Goal: Transaction & Acquisition: Purchase product/service

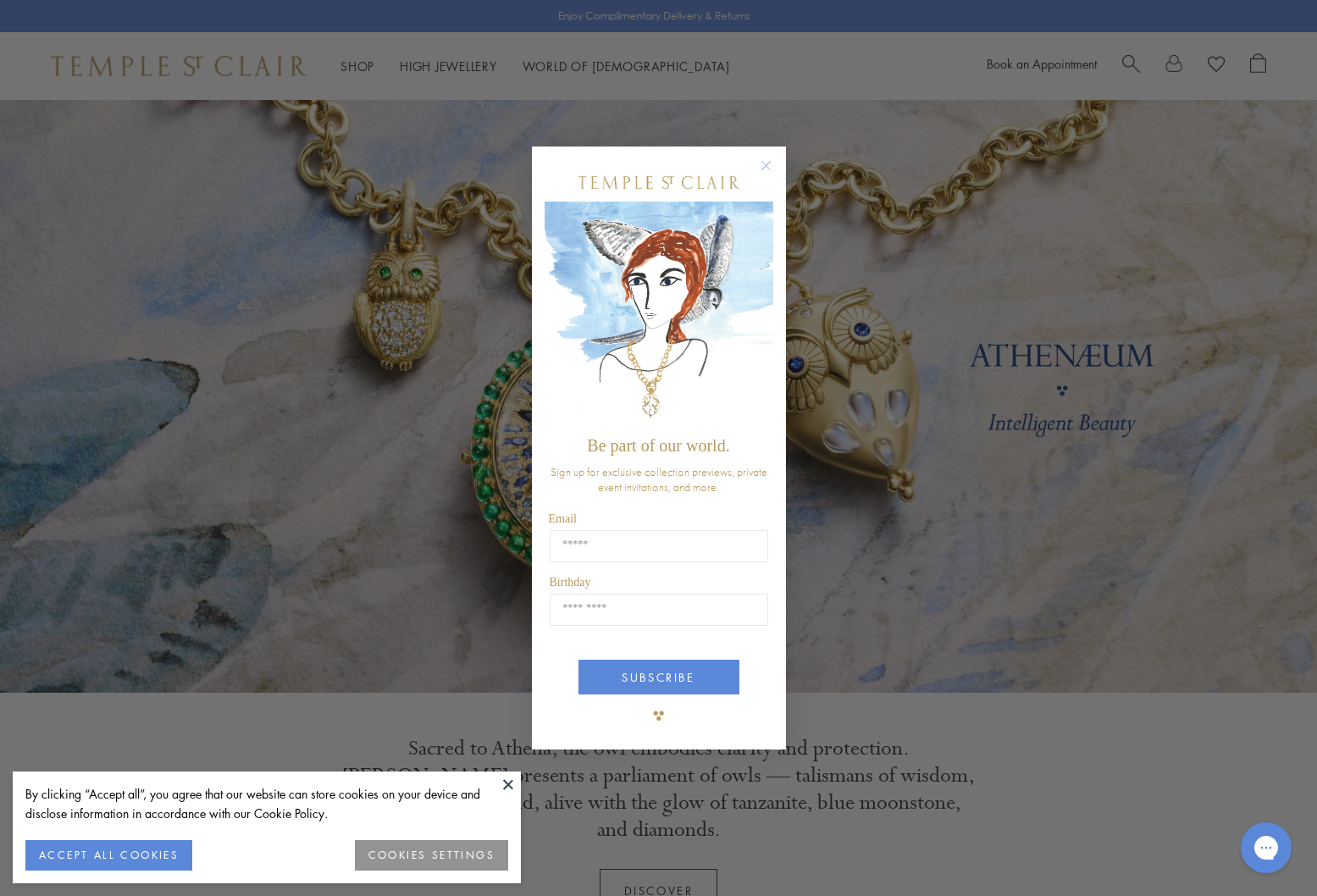
click at [767, 167] on circle "Close dialog" at bounding box center [765, 165] width 20 height 20
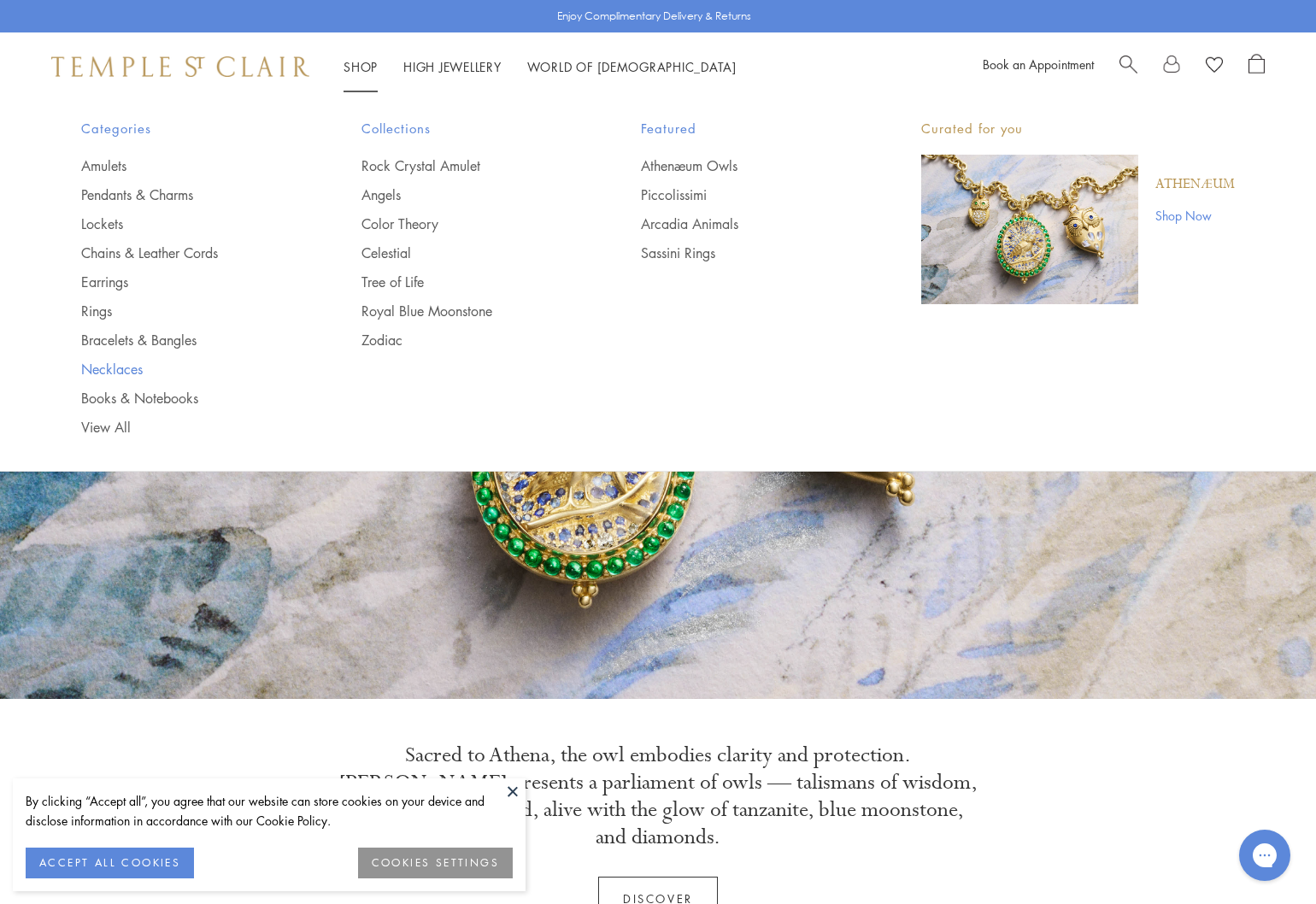
click at [118, 368] on link "Necklaces" at bounding box center [187, 369] width 212 height 19
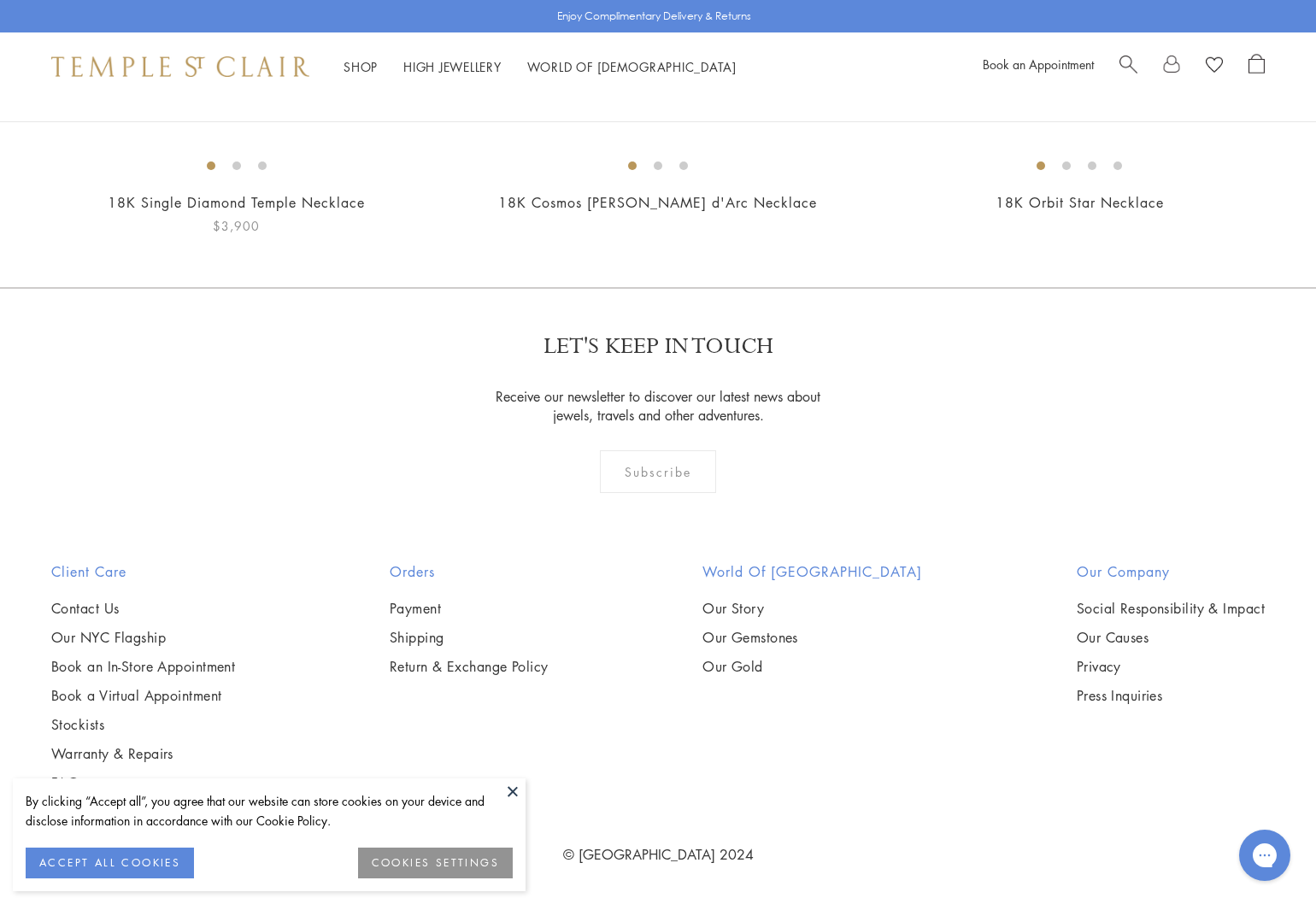
scroll to position [6058, 0]
click at [515, 788] on button at bounding box center [513, 791] width 26 height 26
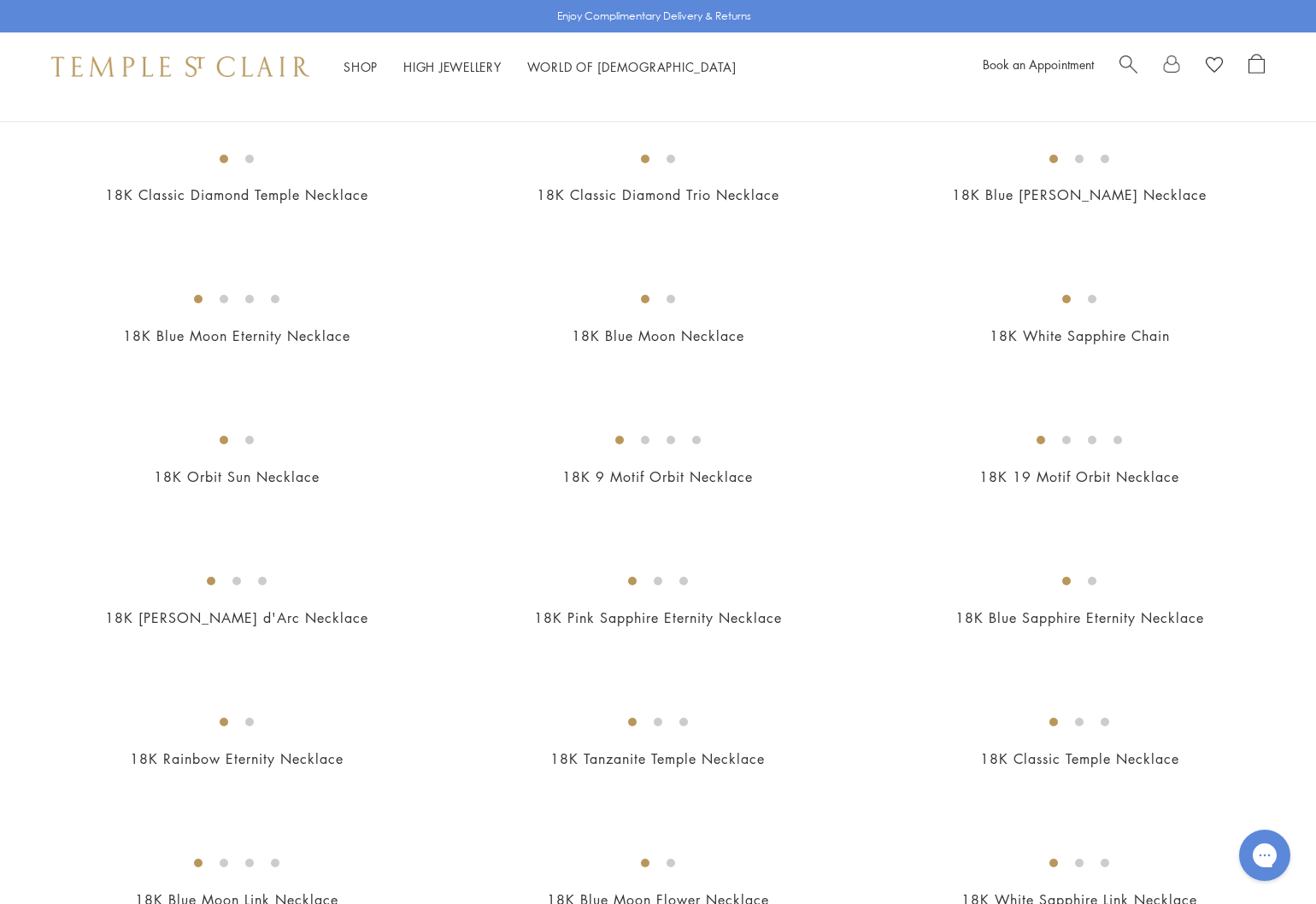
scroll to position [619, 0]
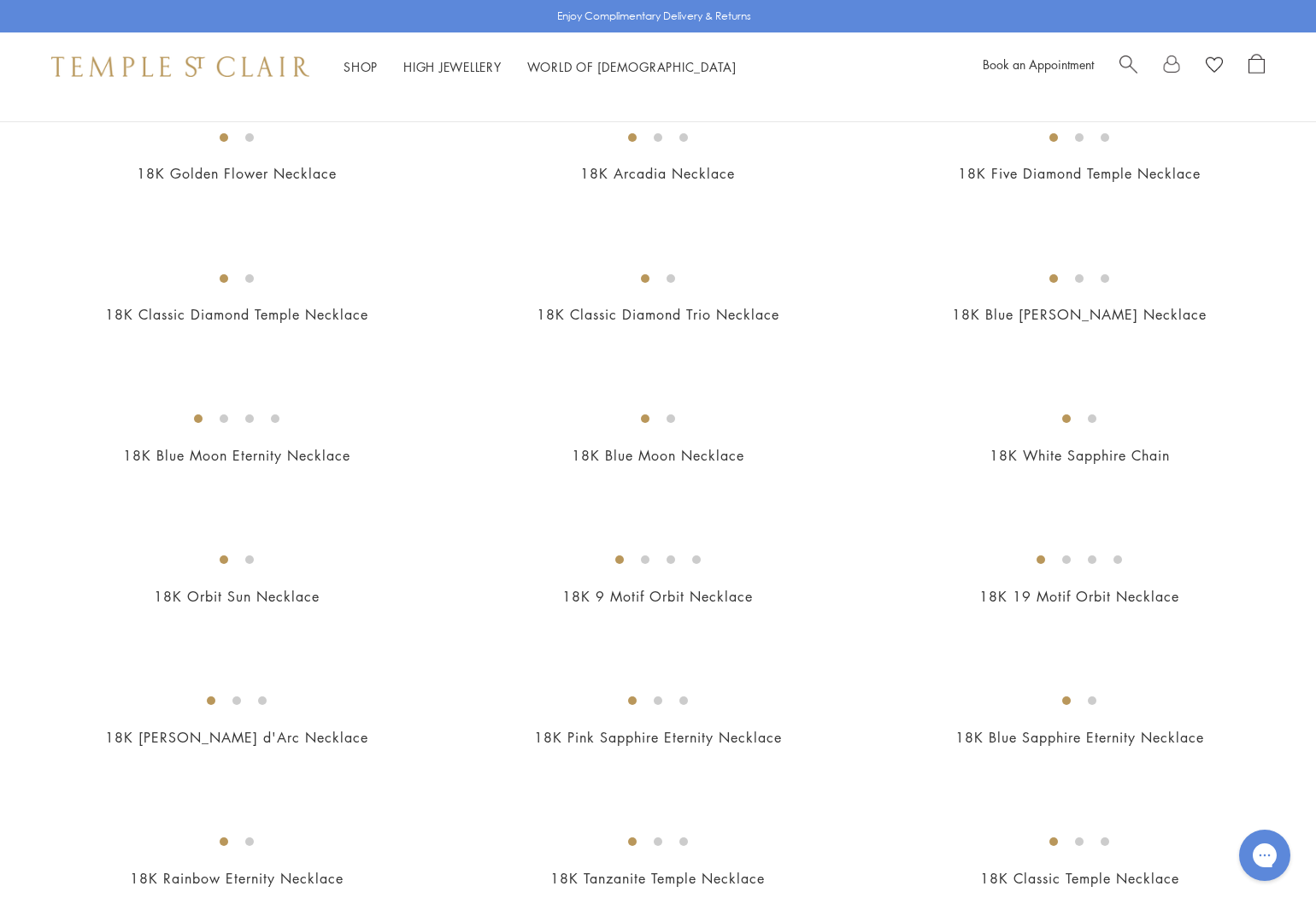
click at [0, 0] on img at bounding box center [0, 0] width 0 height 0
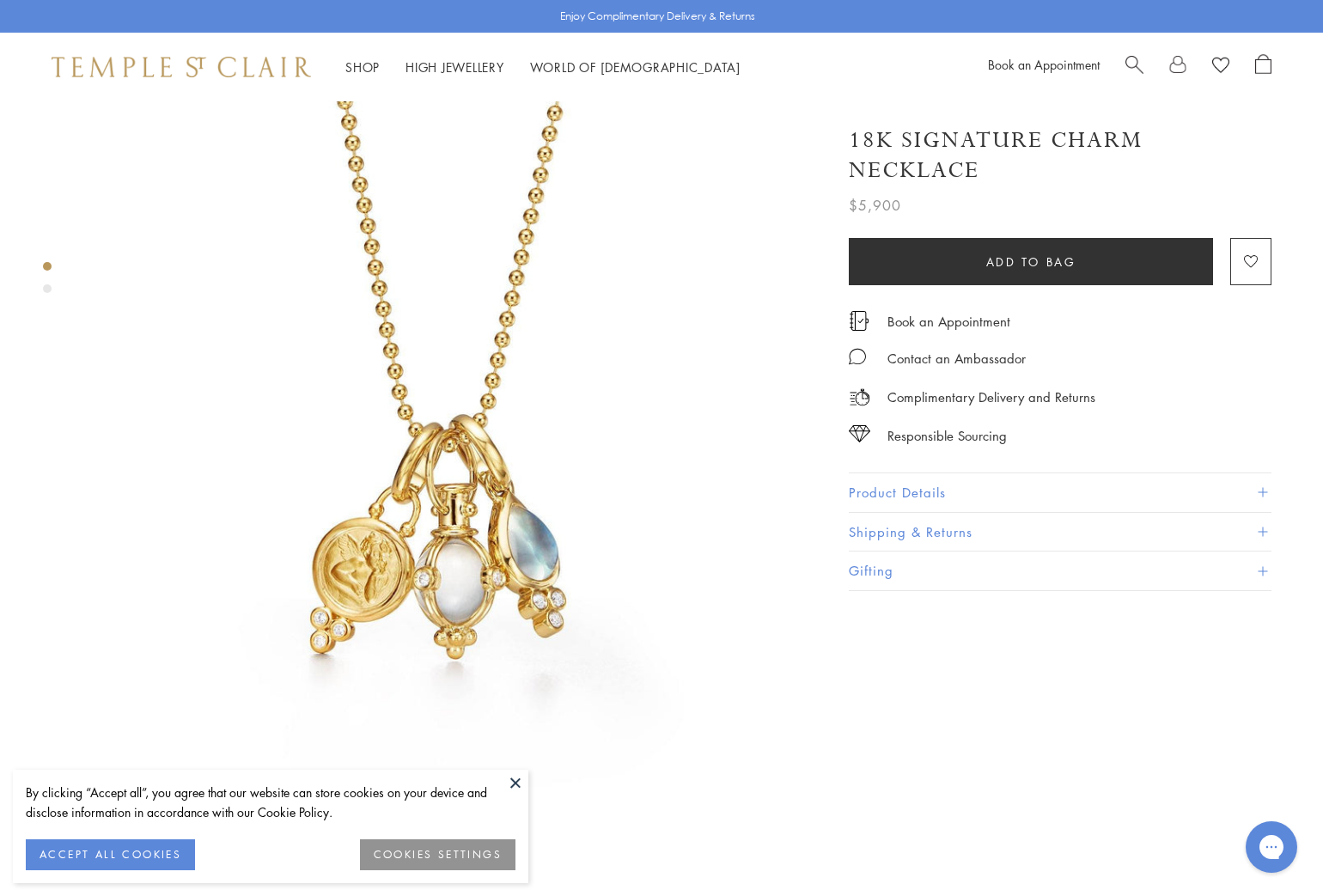
click at [512, 785] on button at bounding box center [515, 782] width 26 height 26
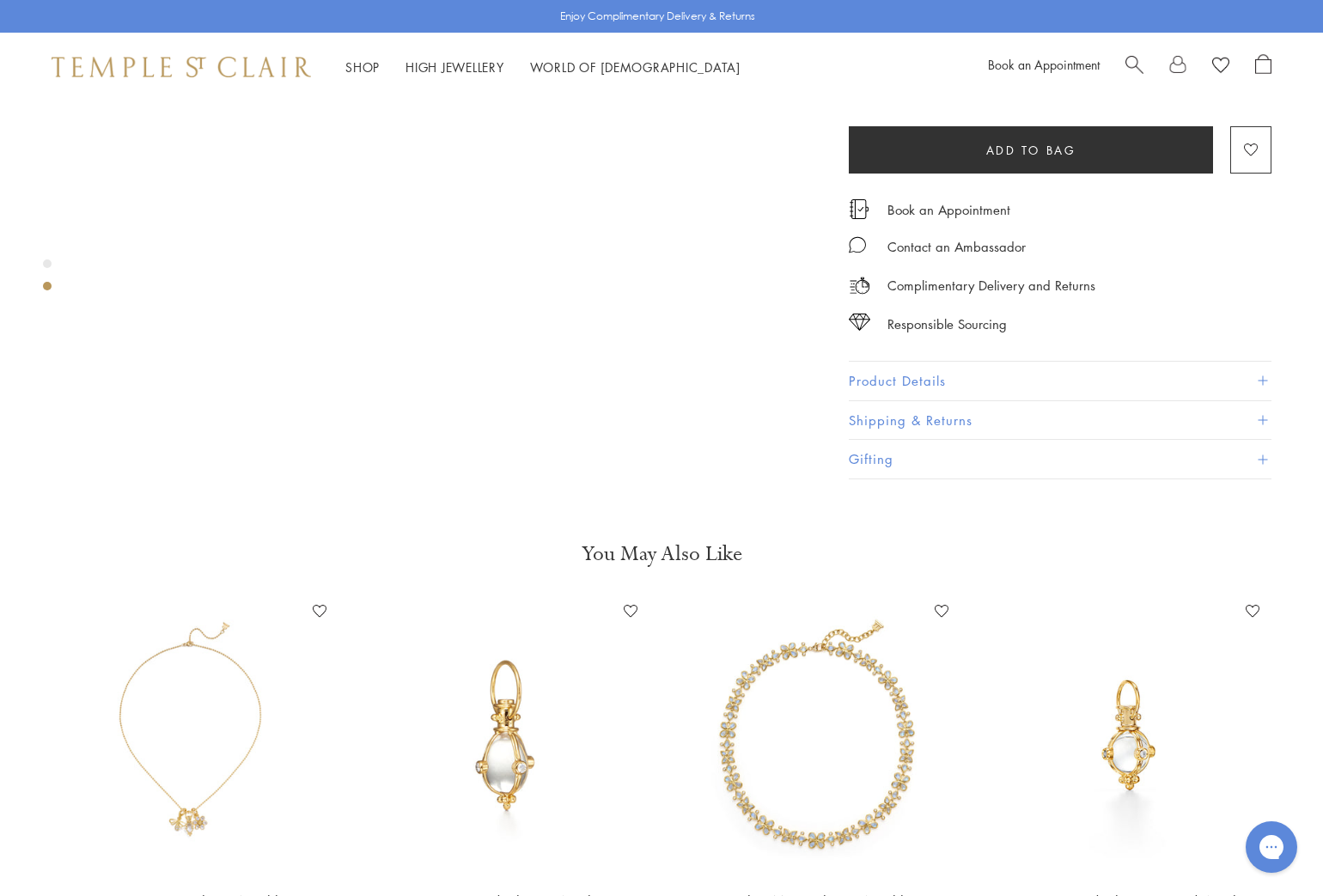
scroll to position [1258, 0]
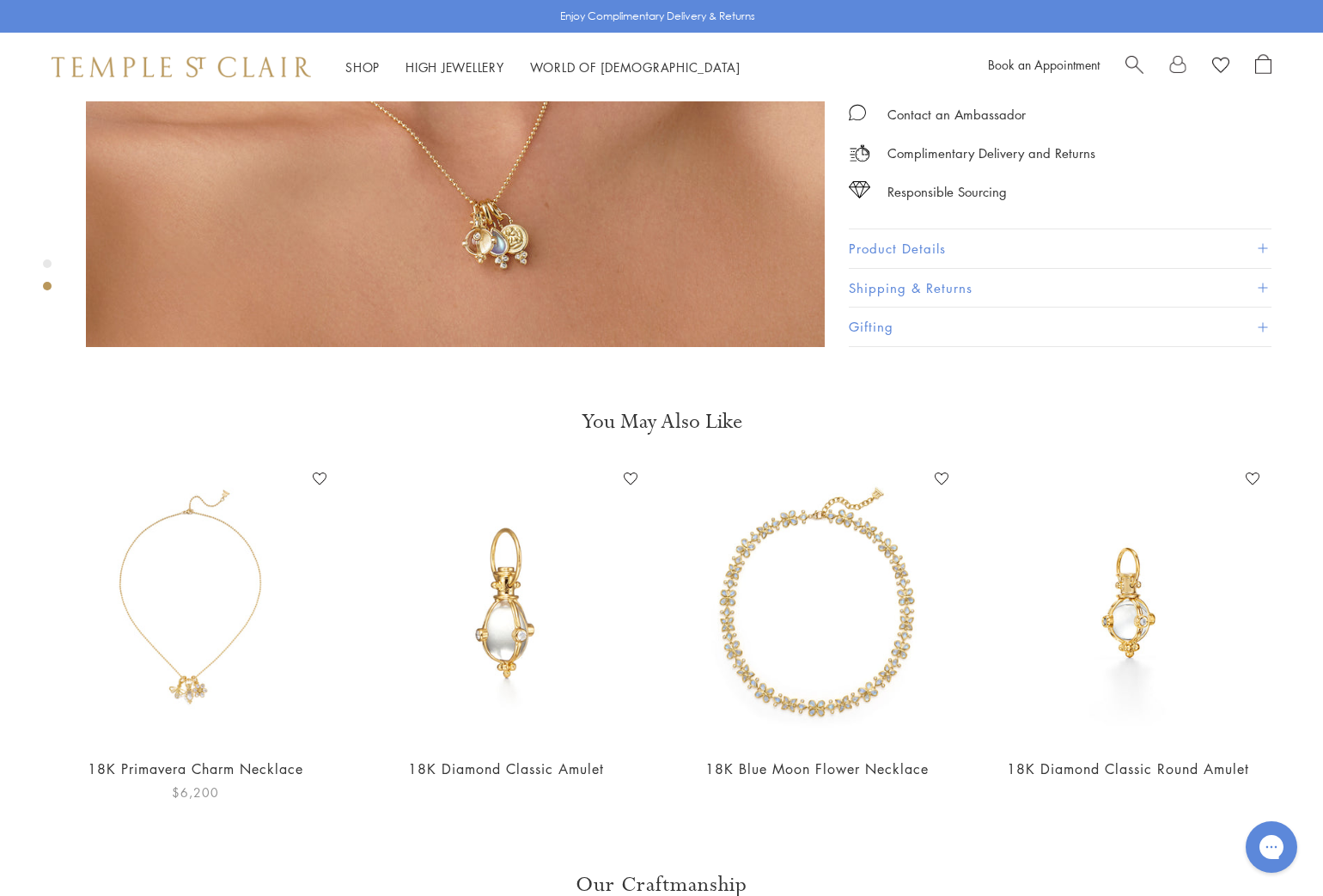
click at [192, 670] on img at bounding box center [195, 604] width 277 height 277
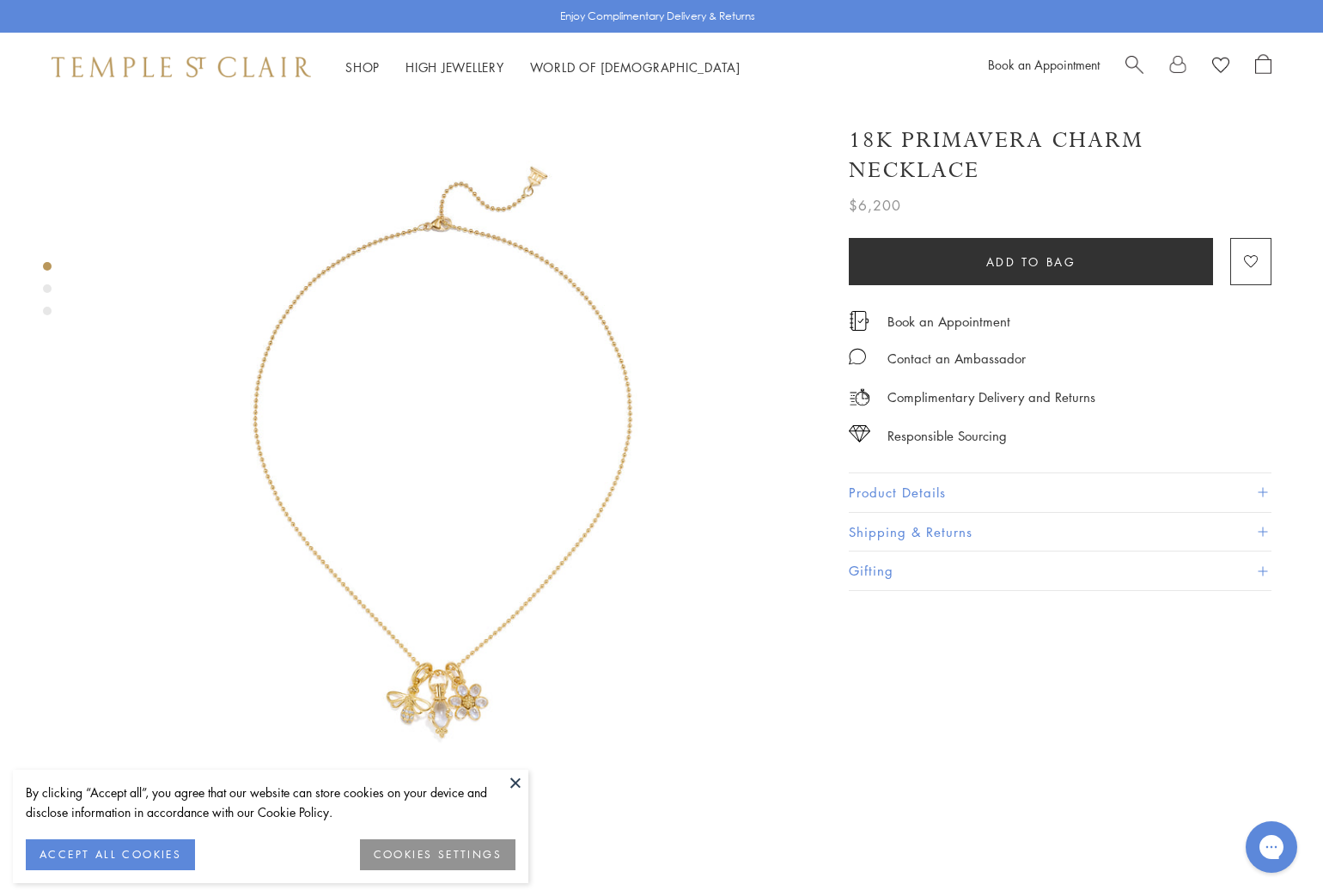
click at [513, 779] on button at bounding box center [515, 782] width 26 height 26
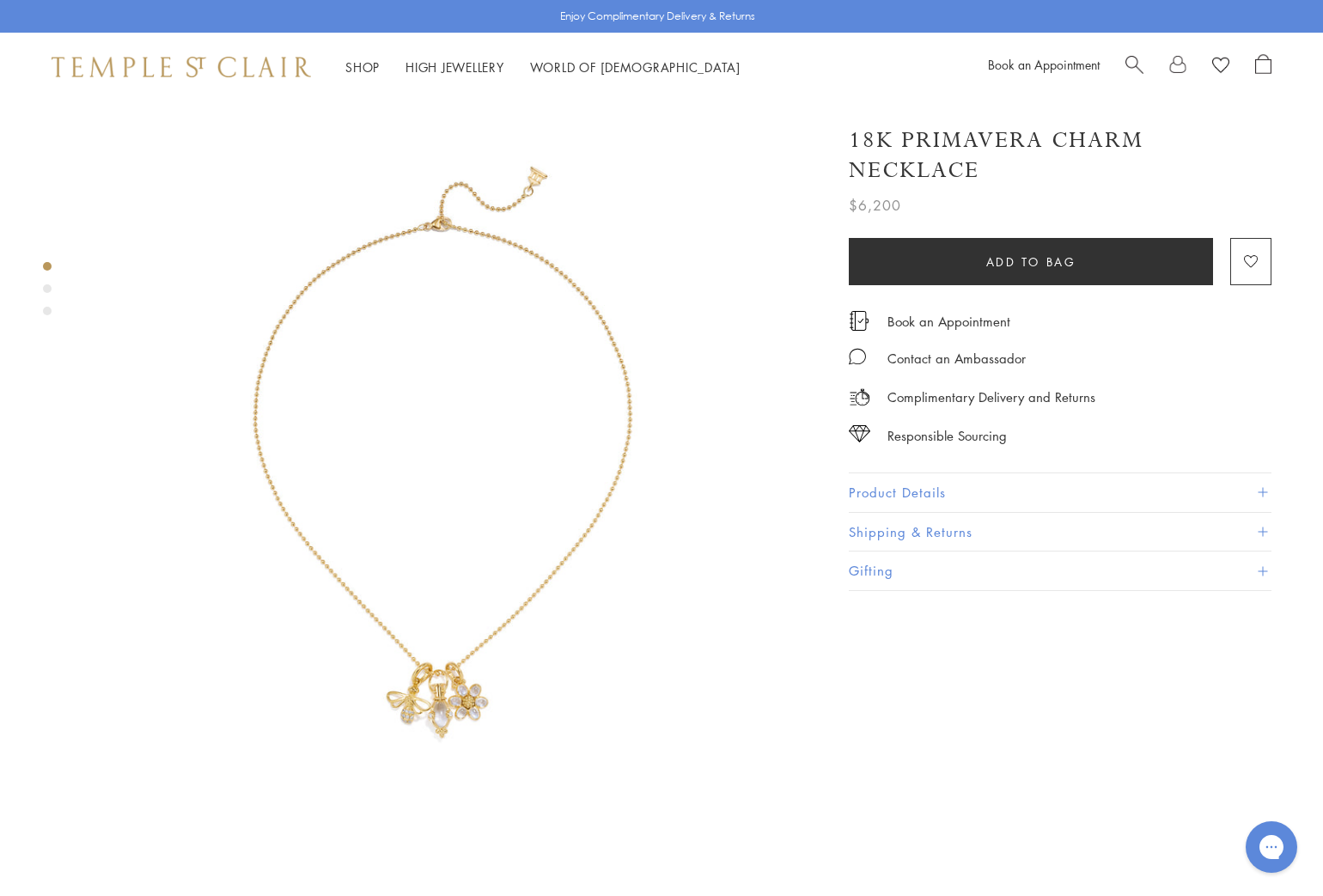
click at [449, 674] on img at bounding box center [455, 470] width 739 height 739
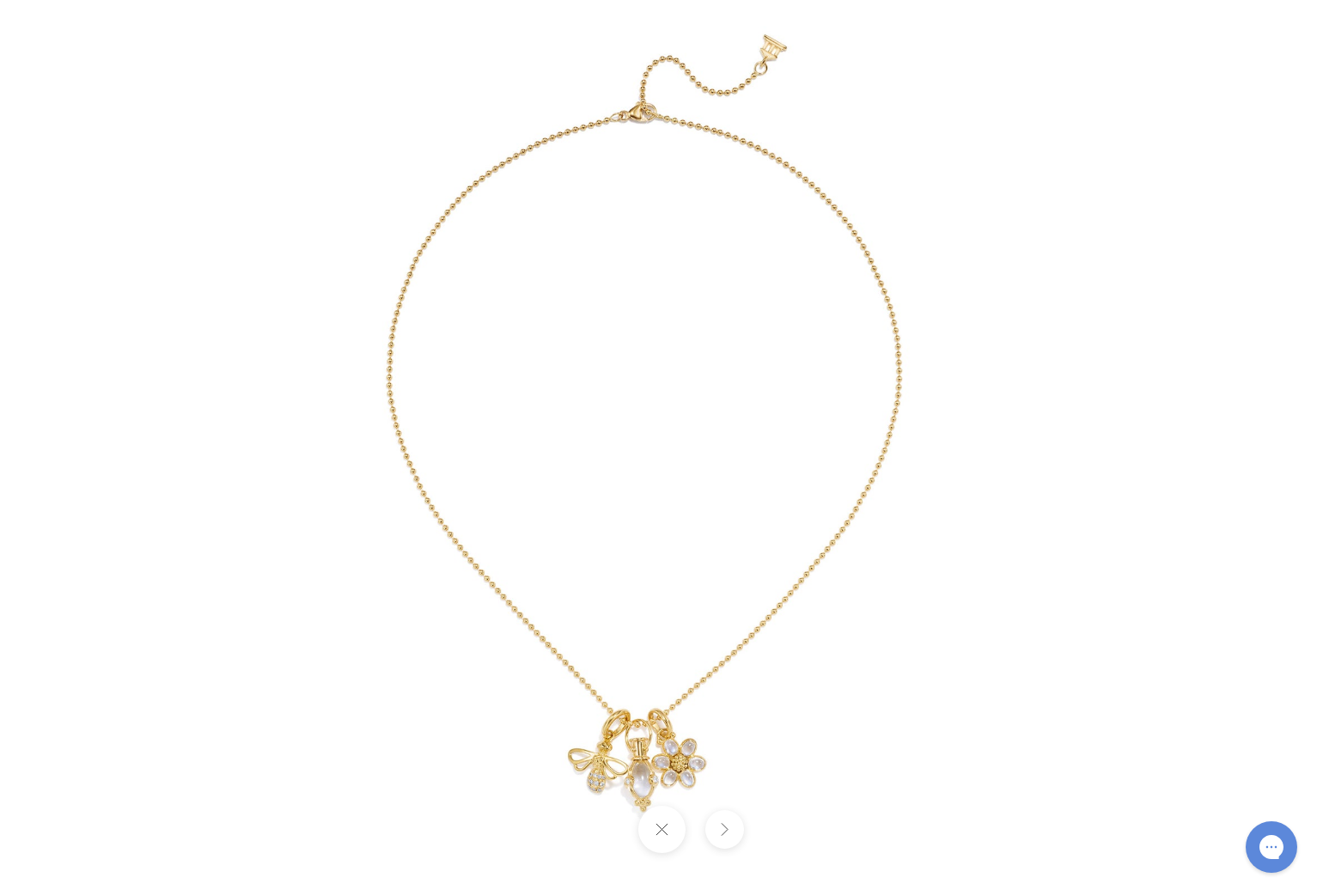
click at [696, 754] on img at bounding box center [662, 448] width 1005 height 1005
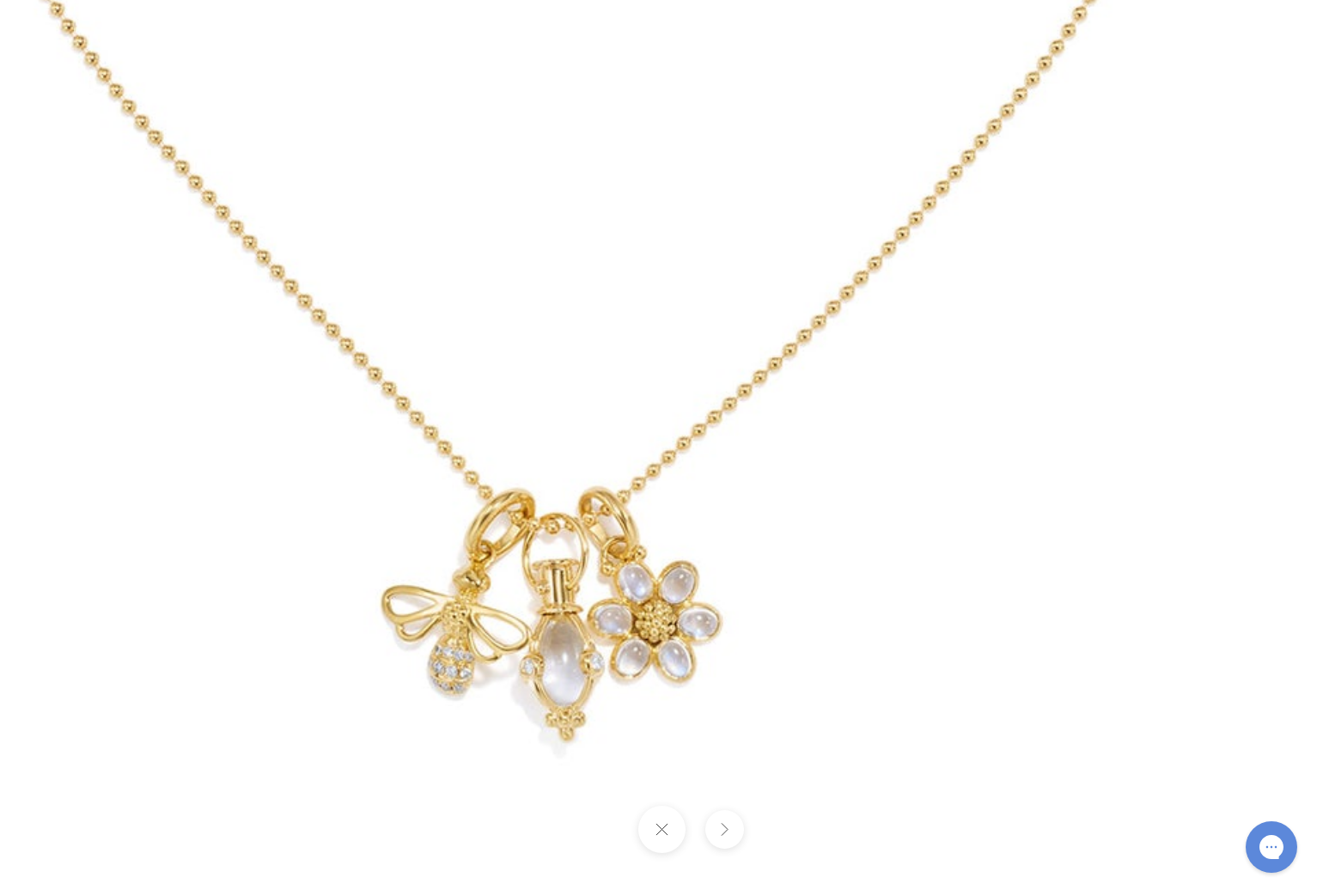
click at [669, 832] on button at bounding box center [661, 829] width 47 height 47
